Goal: Transaction & Acquisition: Purchase product/service

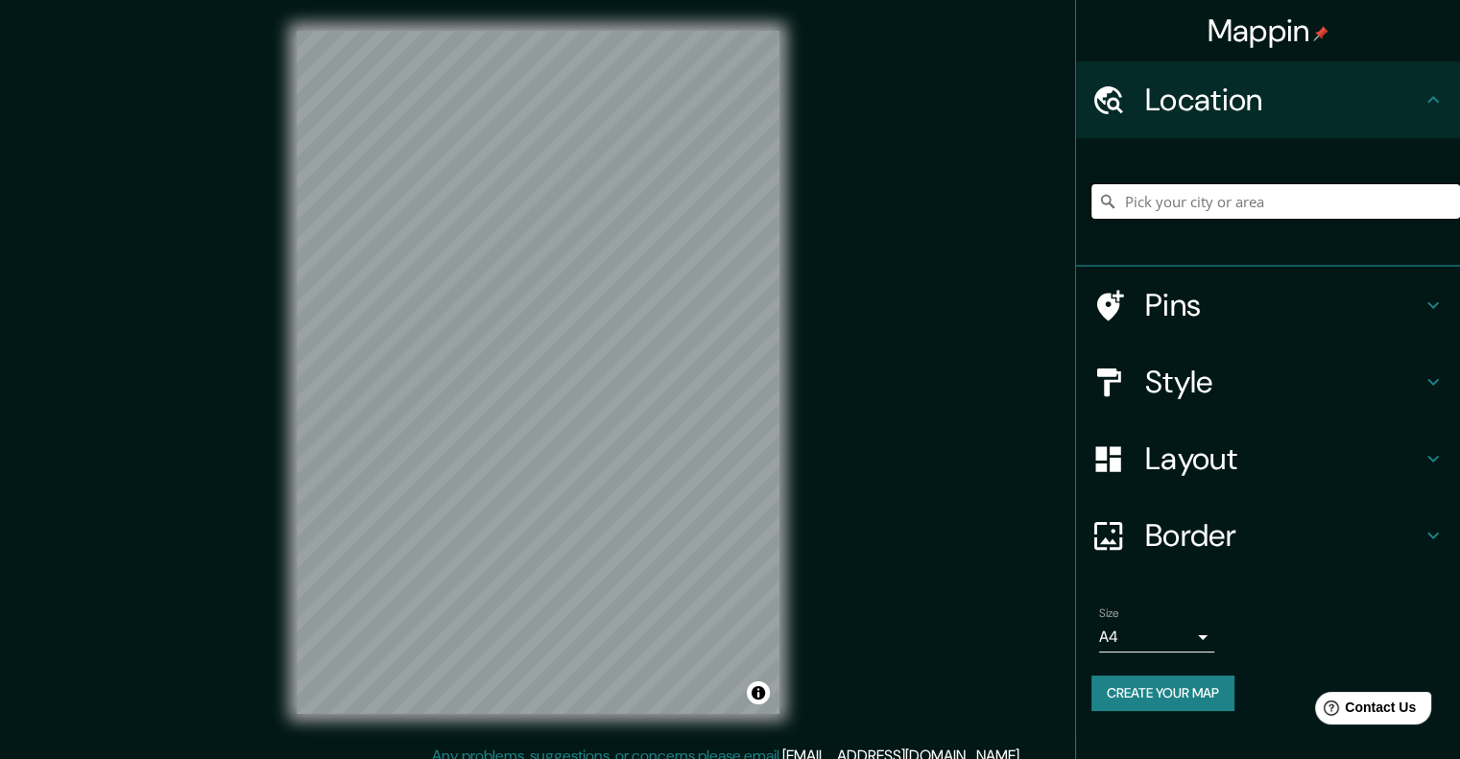
click at [1213, 195] on input "Pick your city or area" at bounding box center [1275, 201] width 368 height 35
click at [1240, 192] on input "Pick your city or area" at bounding box center [1275, 201] width 368 height 35
paste input "Arequipa, Perú"
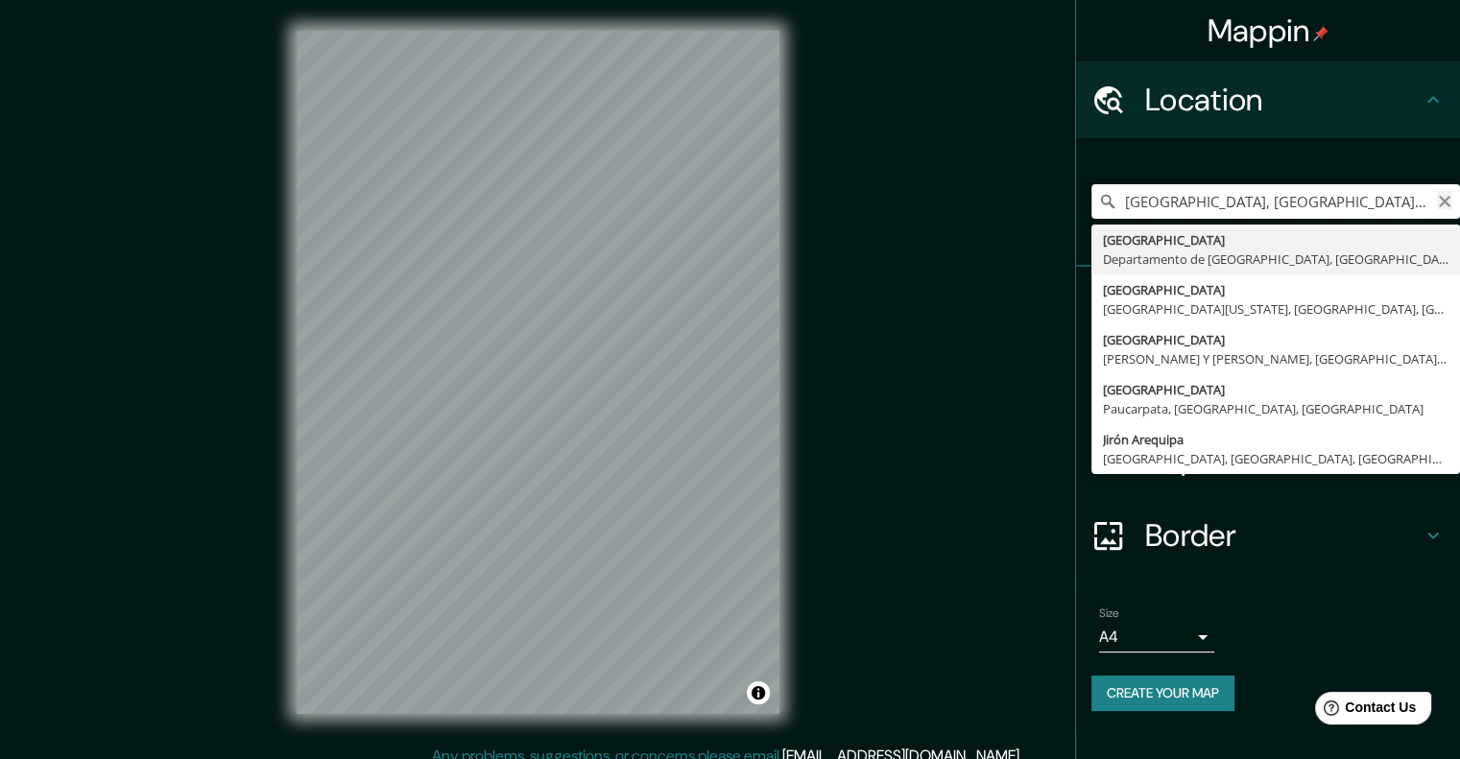
type input "puente Arequipa, Departamento de Arequipa, Perú"
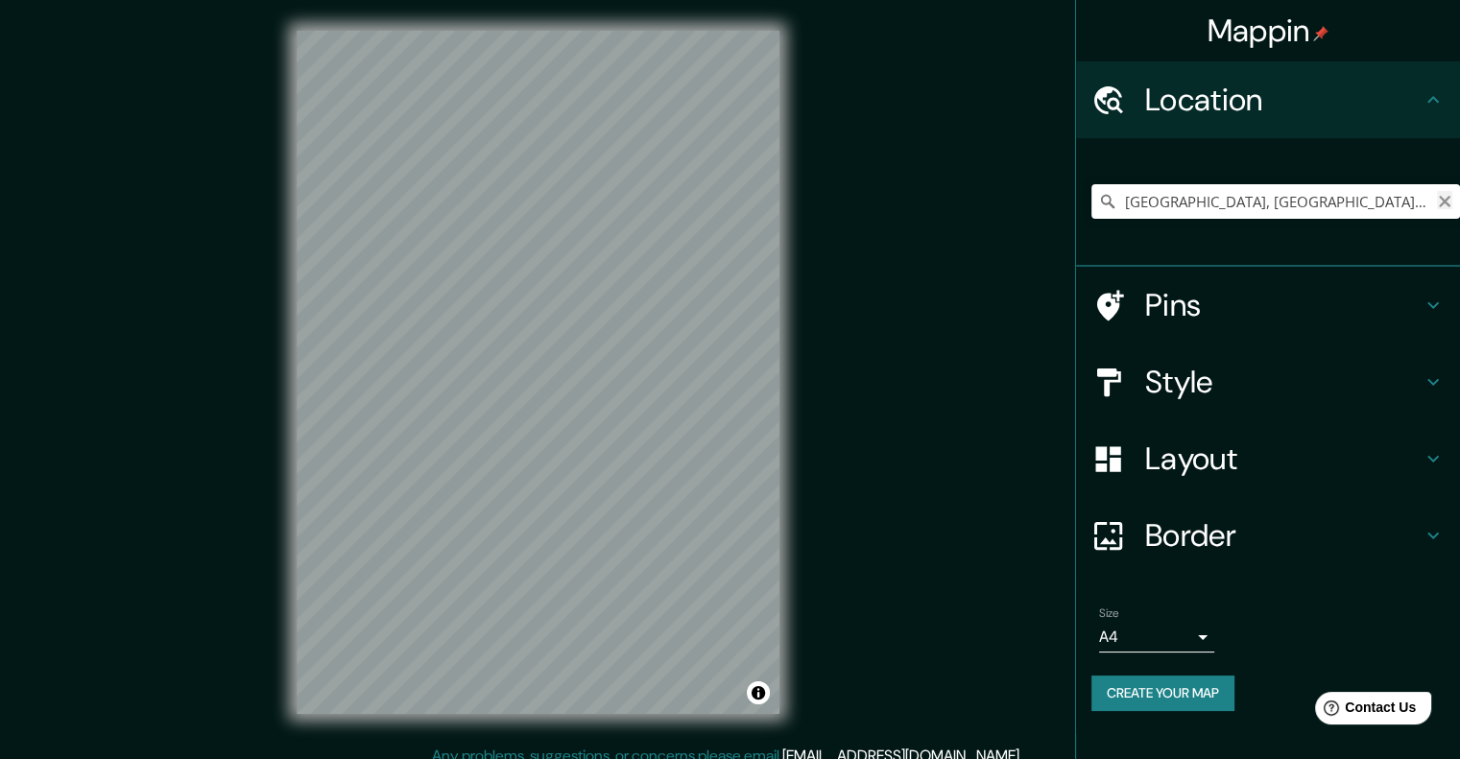
click at [1440, 195] on icon "Clear" at bounding box center [1444, 201] width 15 height 15
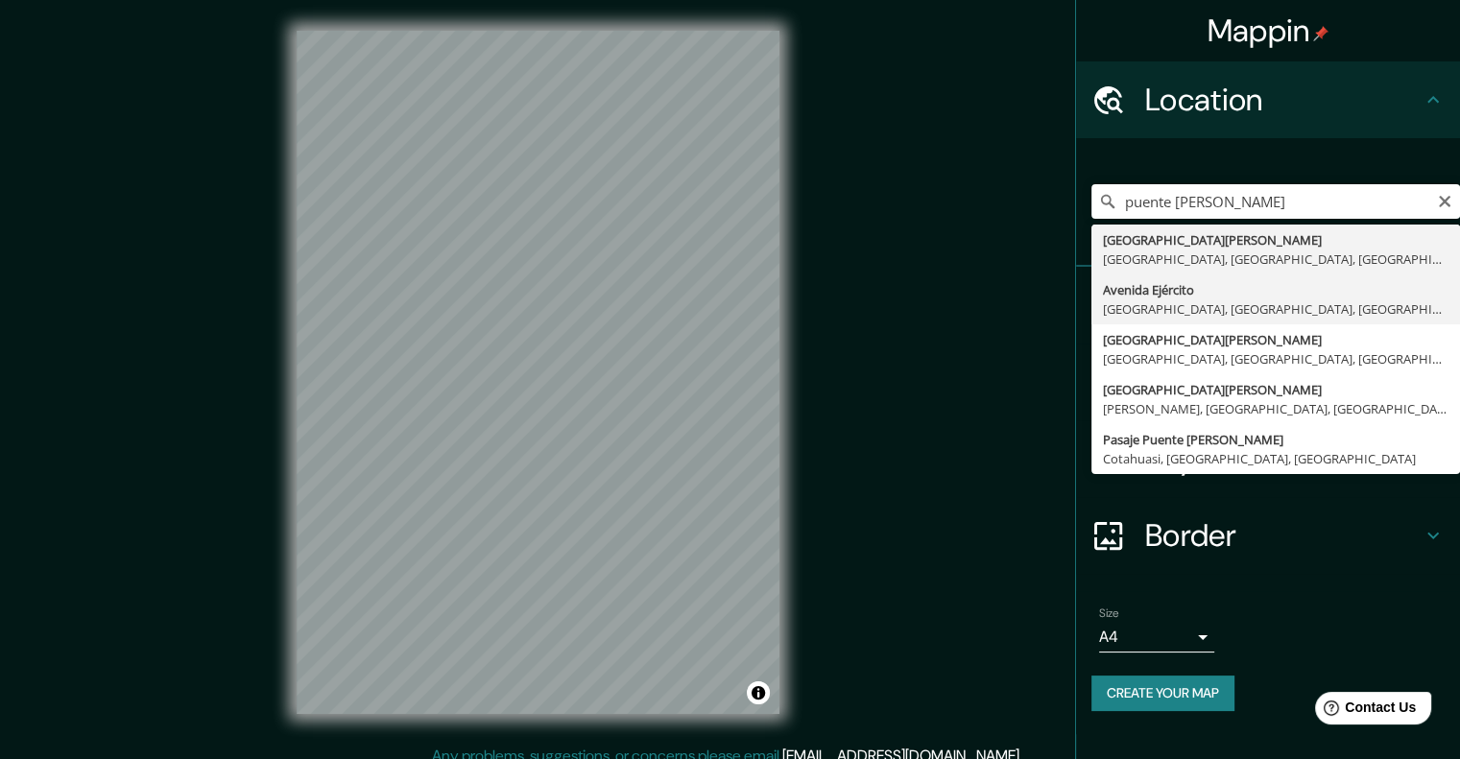
type input "Avenida Ejército, Cayma, Departamento de Arequipa, Perú"
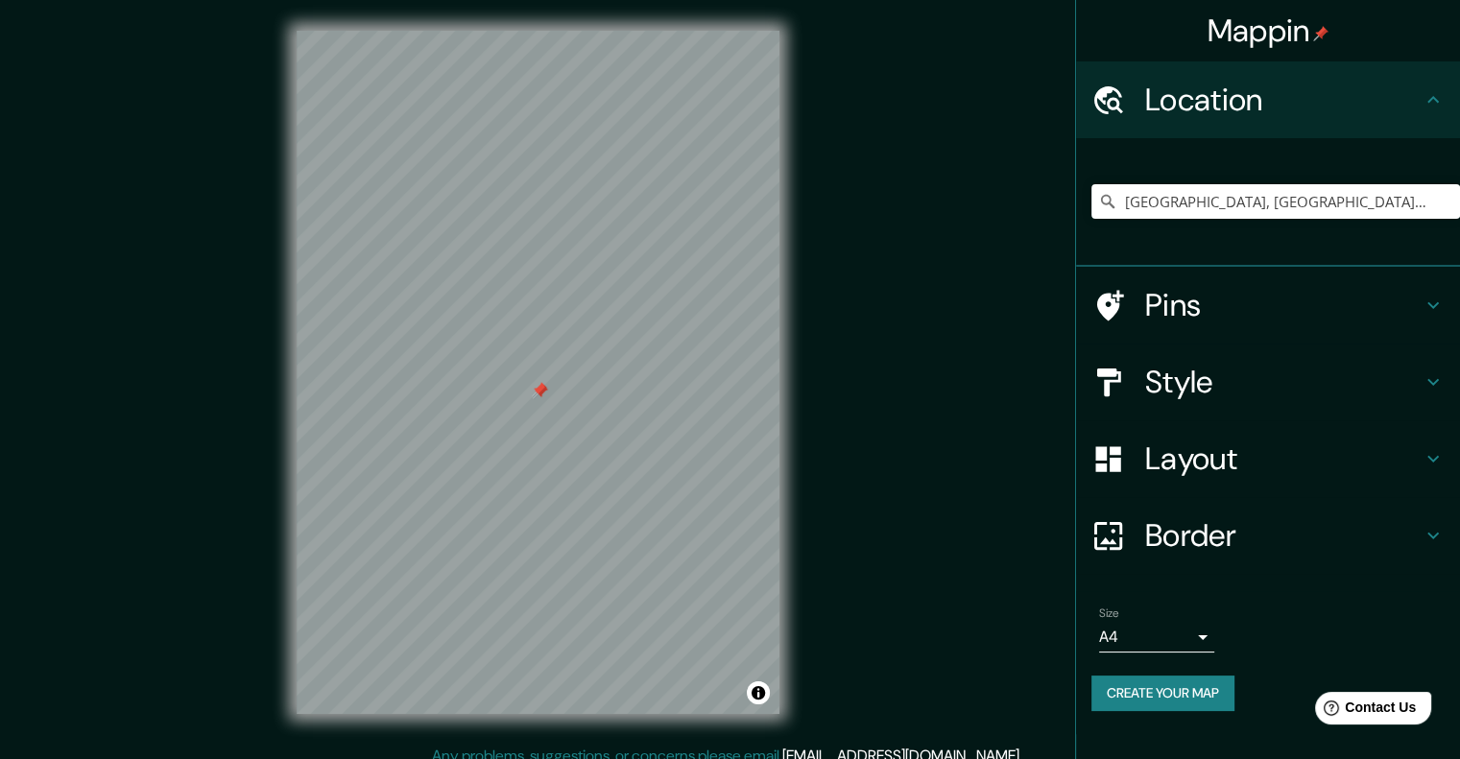
click at [538, 398] on div at bounding box center [540, 391] width 15 height 15
click at [1253, 313] on h4 "Pins" at bounding box center [1283, 305] width 276 height 38
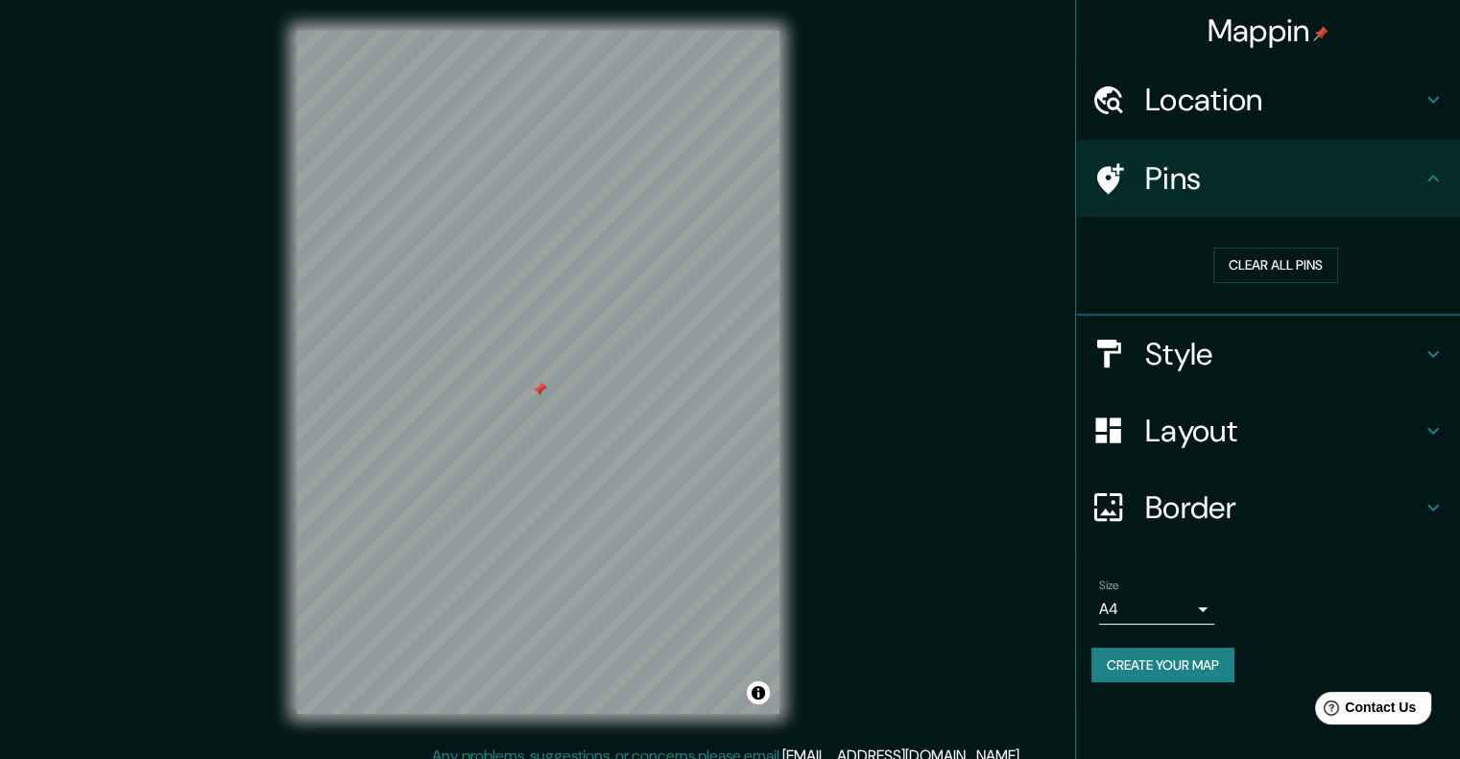
click at [1380, 198] on div "Pins" at bounding box center [1268, 178] width 384 height 77
click at [1266, 352] on h4 "Style" at bounding box center [1283, 354] width 276 height 38
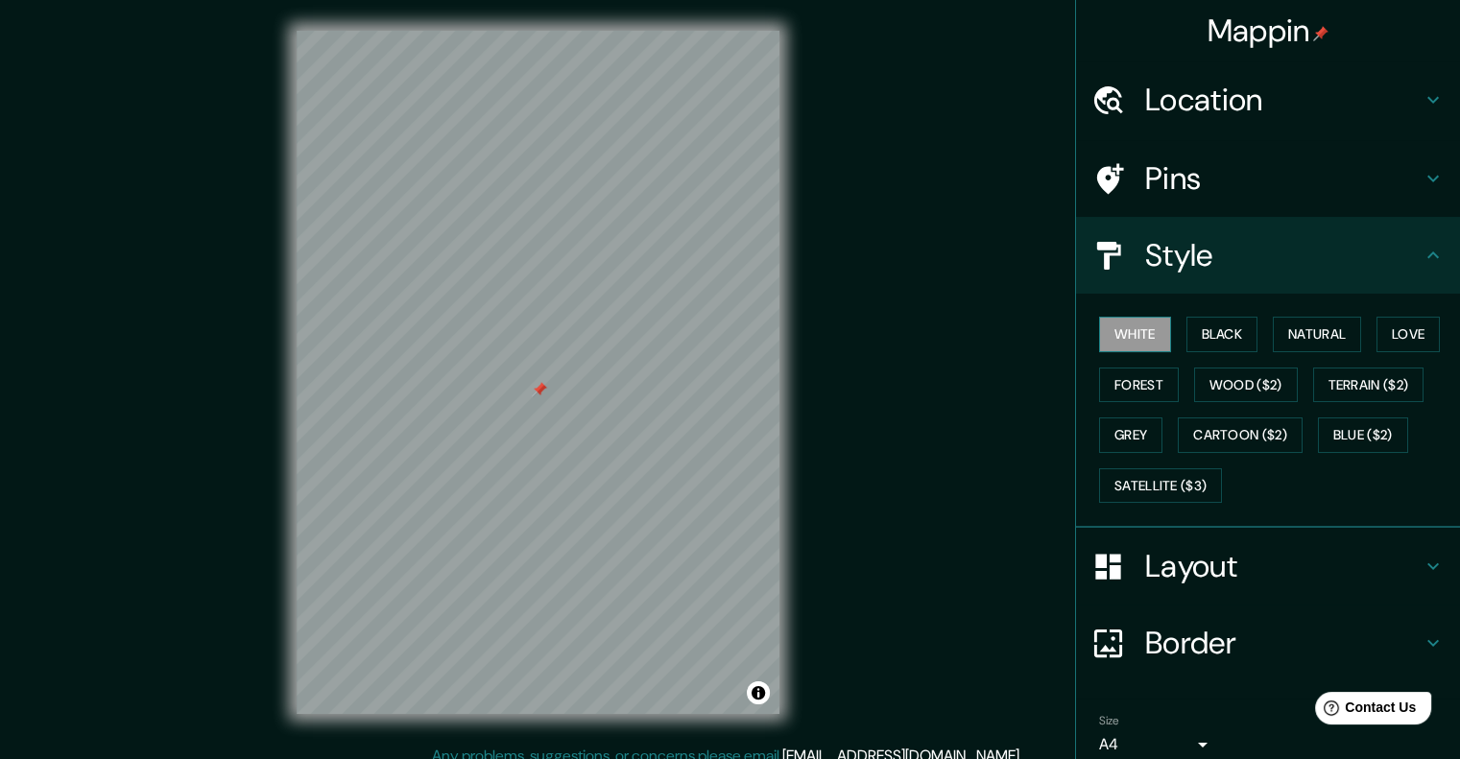
click at [1128, 341] on button "White" at bounding box center [1135, 335] width 72 height 36
click at [1199, 327] on button "Black" at bounding box center [1222, 335] width 72 height 36
click at [1127, 391] on button "Forest" at bounding box center [1139, 386] width 80 height 36
click at [1131, 341] on button "White" at bounding box center [1135, 335] width 72 height 36
click at [1258, 558] on h4 "Layout" at bounding box center [1283, 566] width 276 height 38
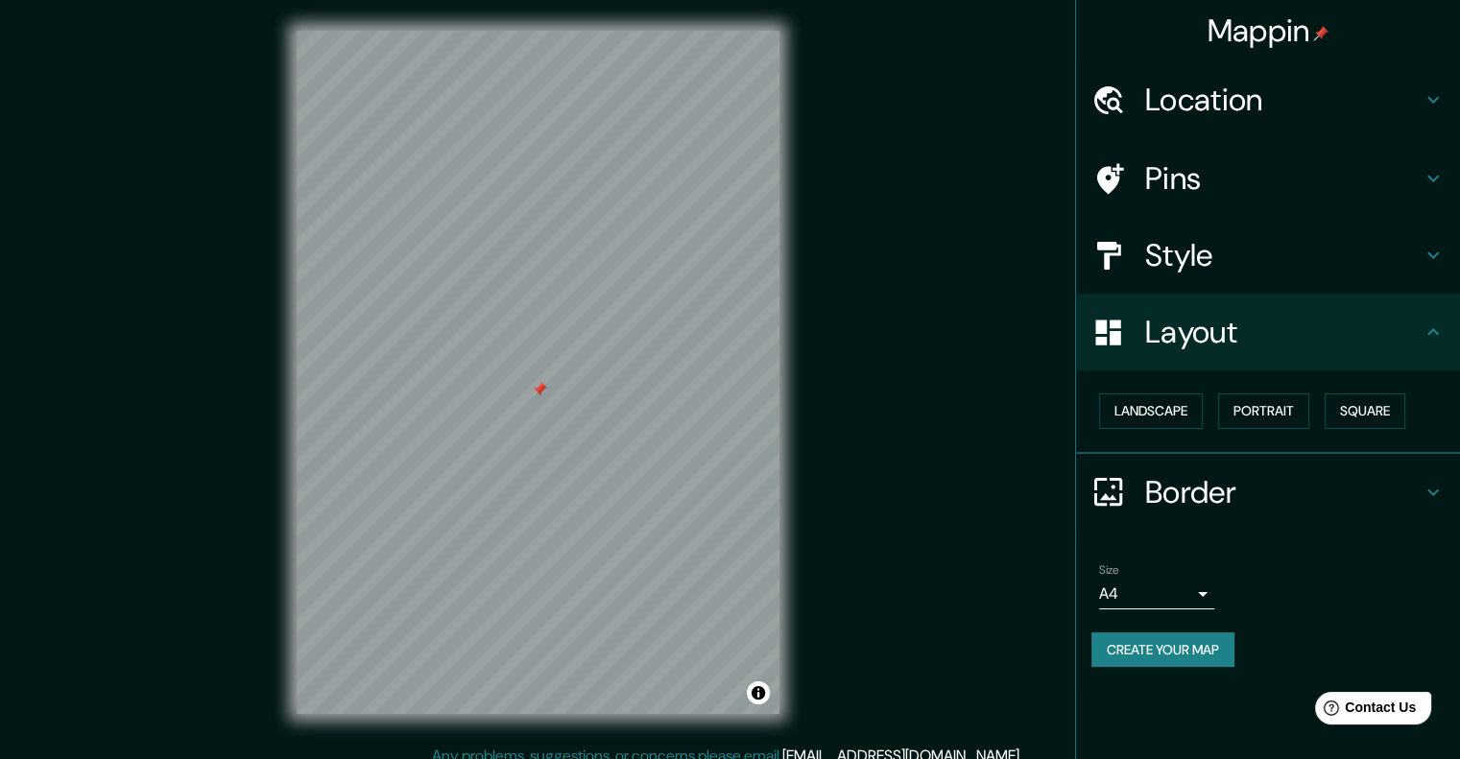
click at [1324, 354] on div "Layout" at bounding box center [1268, 332] width 384 height 77
click at [1176, 595] on body "Mappin Location Avenida Ejército, Cayma, Departamento de Arequipa, Perú Pins St…" at bounding box center [730, 379] width 1460 height 759
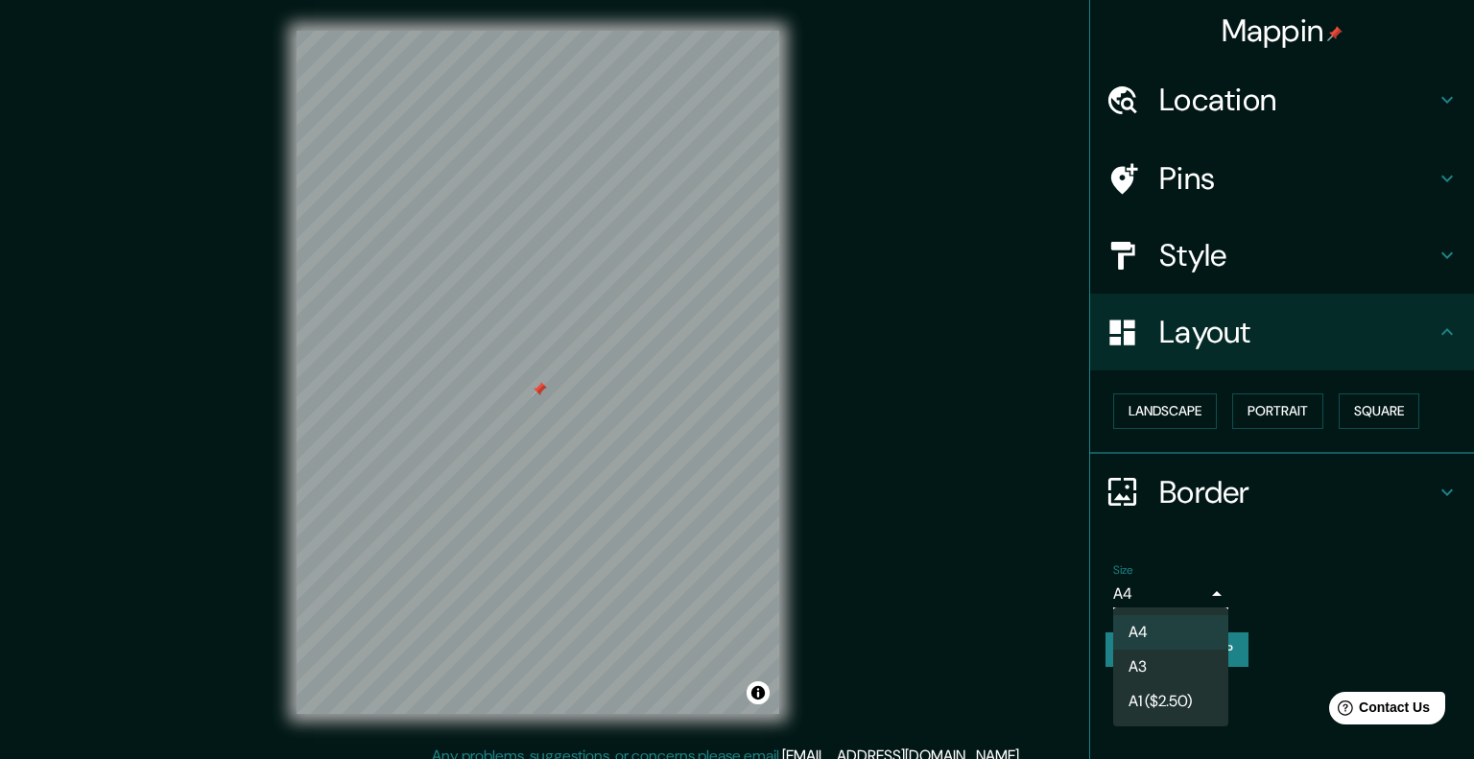
click at [1181, 656] on li "A3" at bounding box center [1170, 667] width 115 height 35
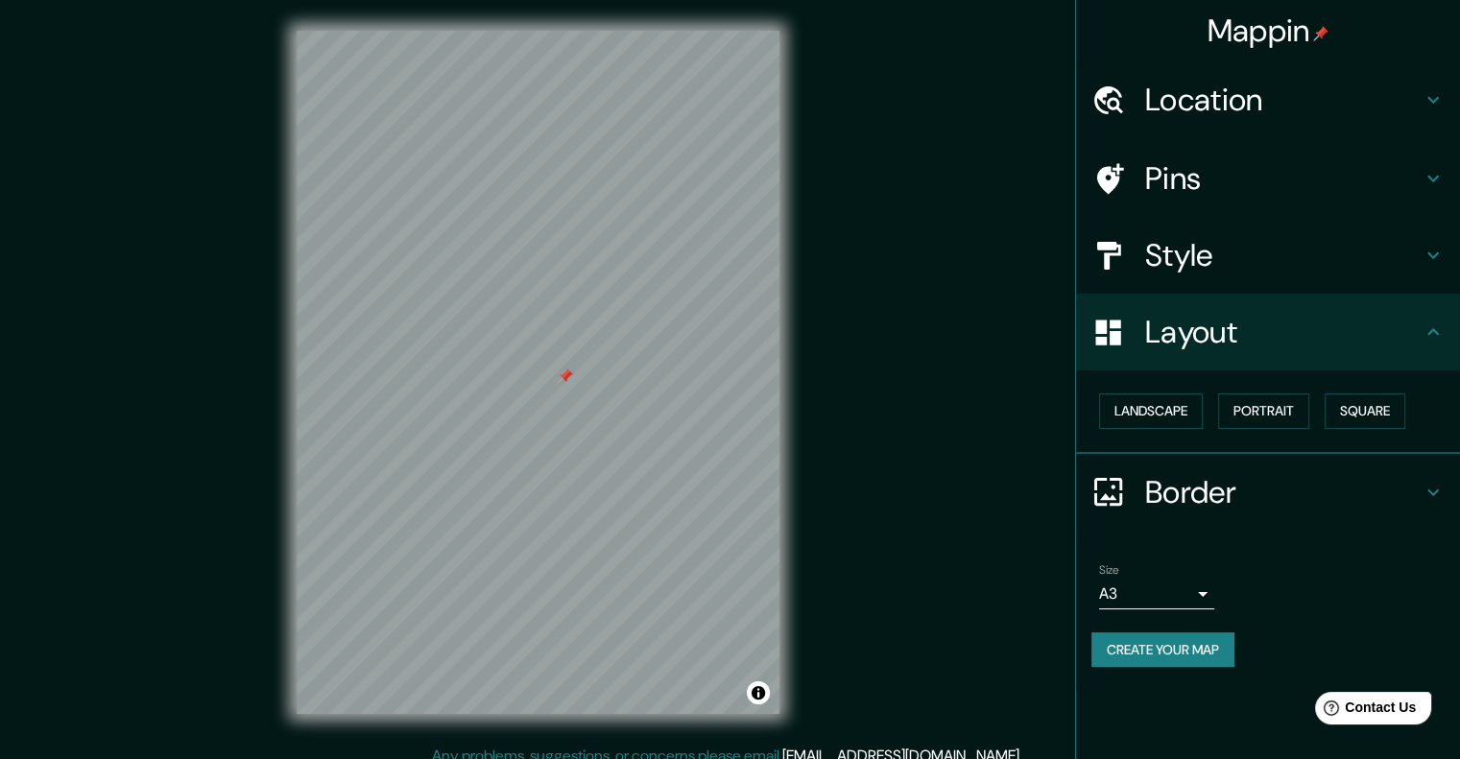
click at [1180, 647] on button "Create your map" at bounding box center [1162, 650] width 143 height 36
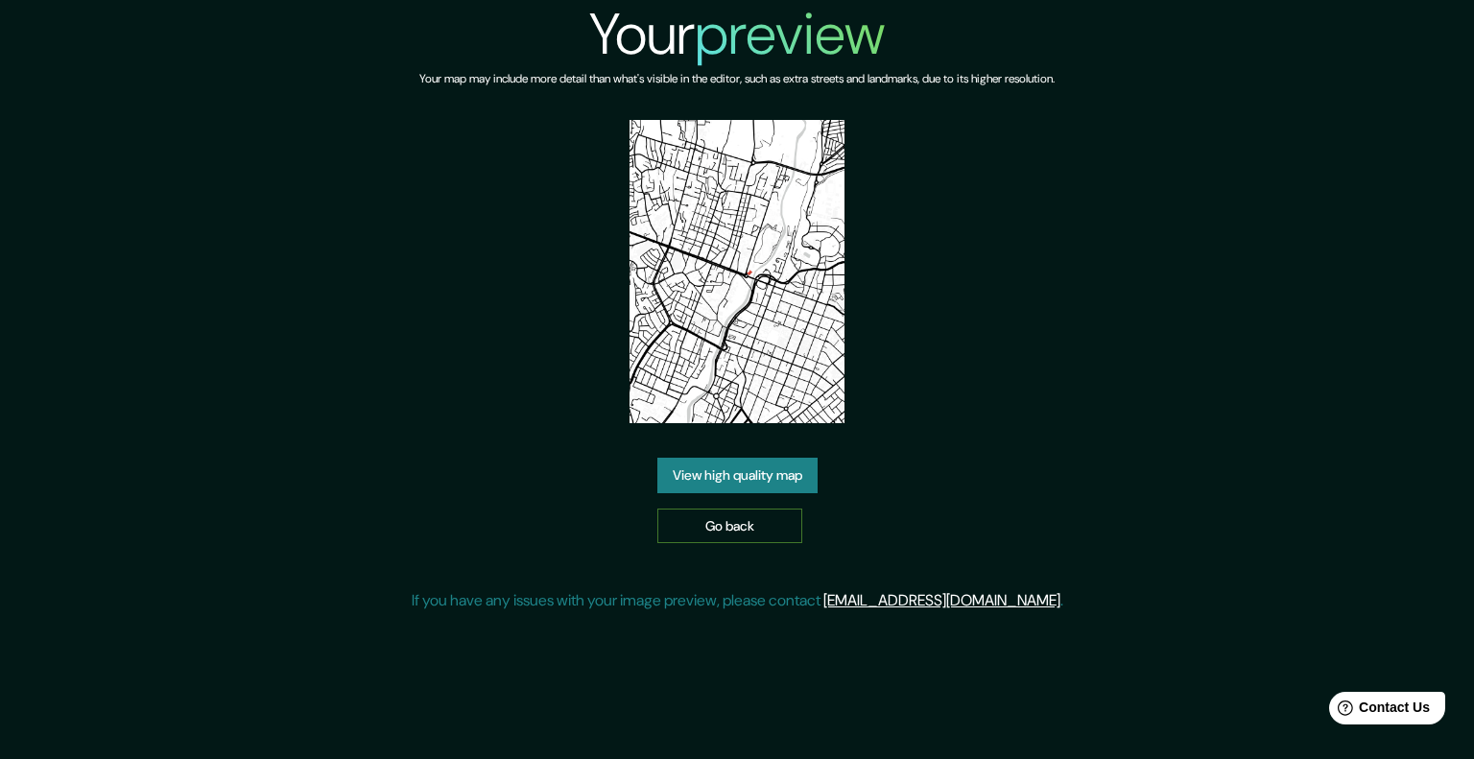
click at [767, 526] on link "Go back" at bounding box center [729, 527] width 145 height 36
